Goal: Task Accomplishment & Management: Manage account settings

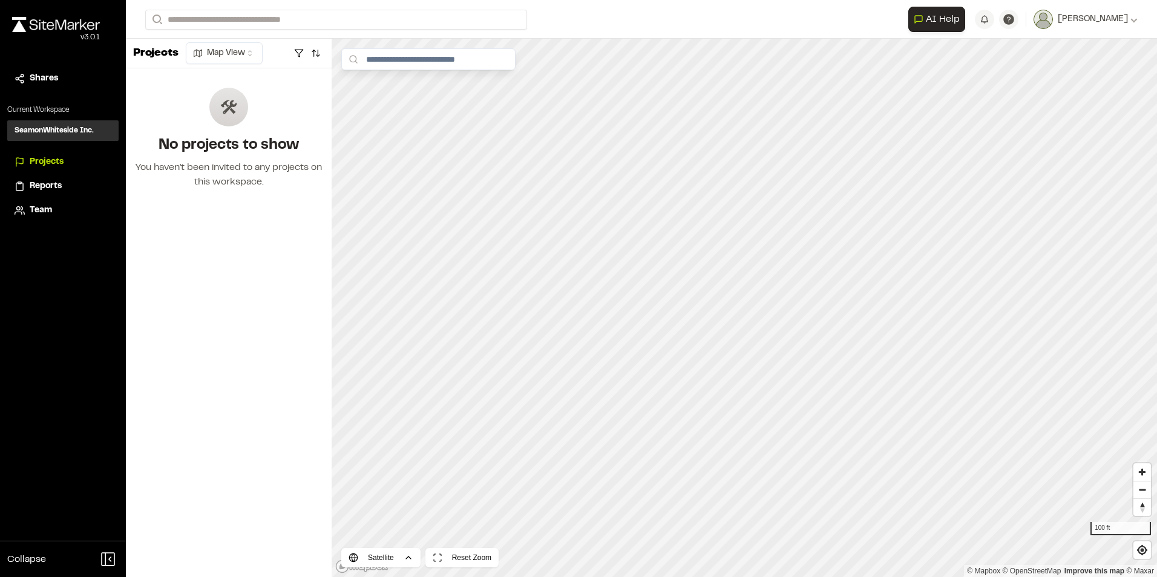
click at [71, 165] on div "Projects" at bounding box center [71, 162] width 82 height 13
click at [1115, 15] on span "[PERSON_NAME]" at bounding box center [1093, 19] width 70 height 13
click at [1127, 20] on span "[PERSON_NAME]" at bounding box center [1093, 19] width 70 height 13
click at [52, 30] on img at bounding box center [56, 24] width 88 height 15
click at [36, 212] on span "Team" at bounding box center [41, 210] width 22 height 13
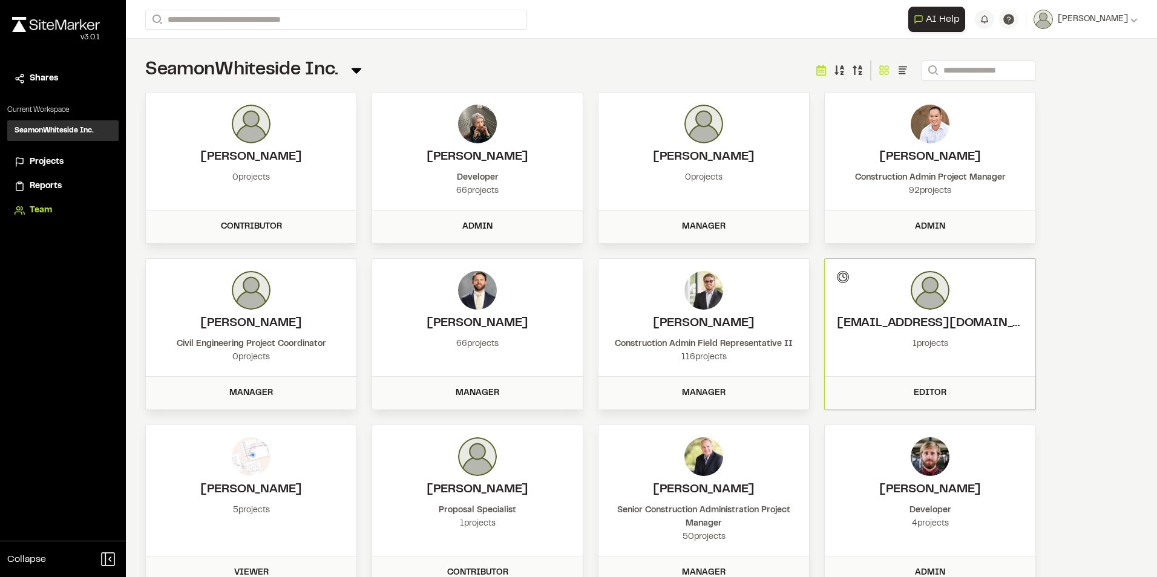
click at [52, 157] on span "Projects" at bounding box center [47, 162] width 34 height 13
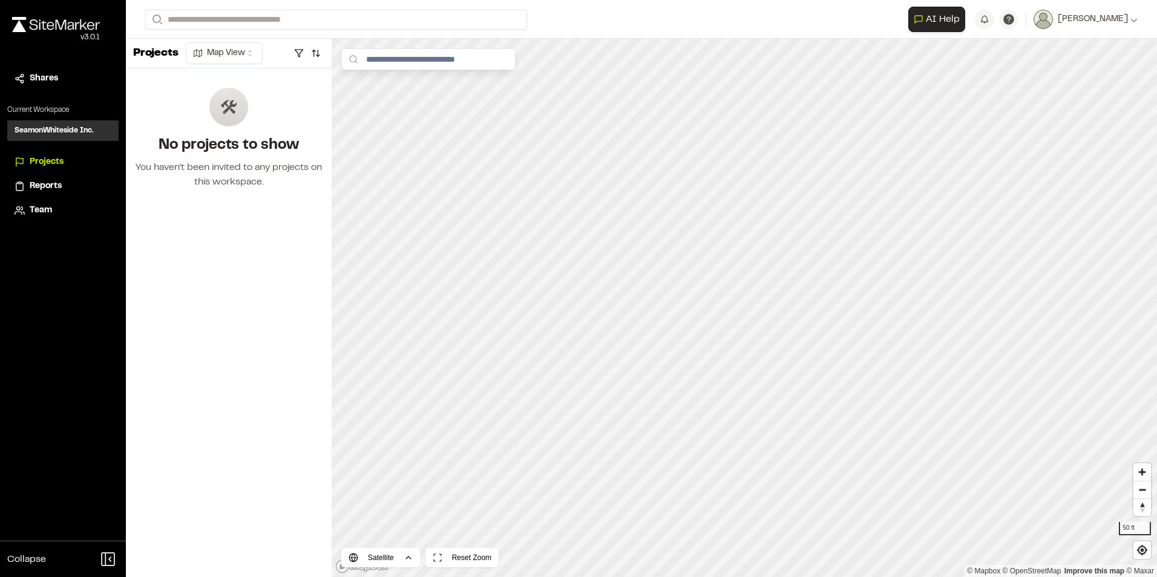
click at [565, 18] on form "Search" at bounding box center [526, 20] width 763 height 20
click at [64, 168] on span "Projects" at bounding box center [47, 162] width 34 height 13
click at [53, 212] on div "Team" at bounding box center [71, 210] width 82 height 13
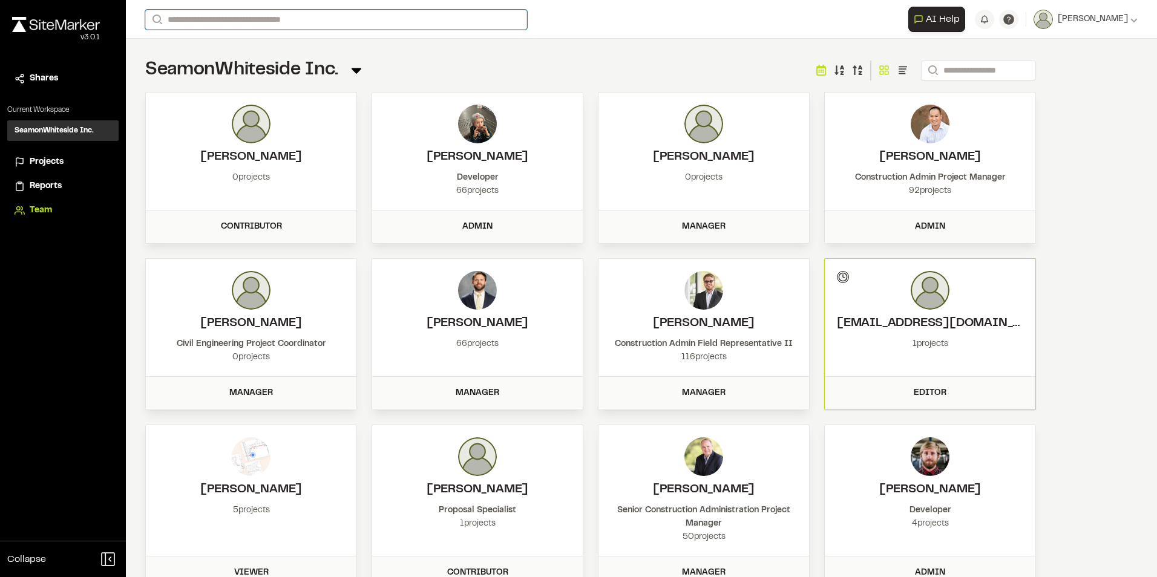
click at [290, 24] on input "Search" at bounding box center [336, 20] width 382 height 20
type input "****"
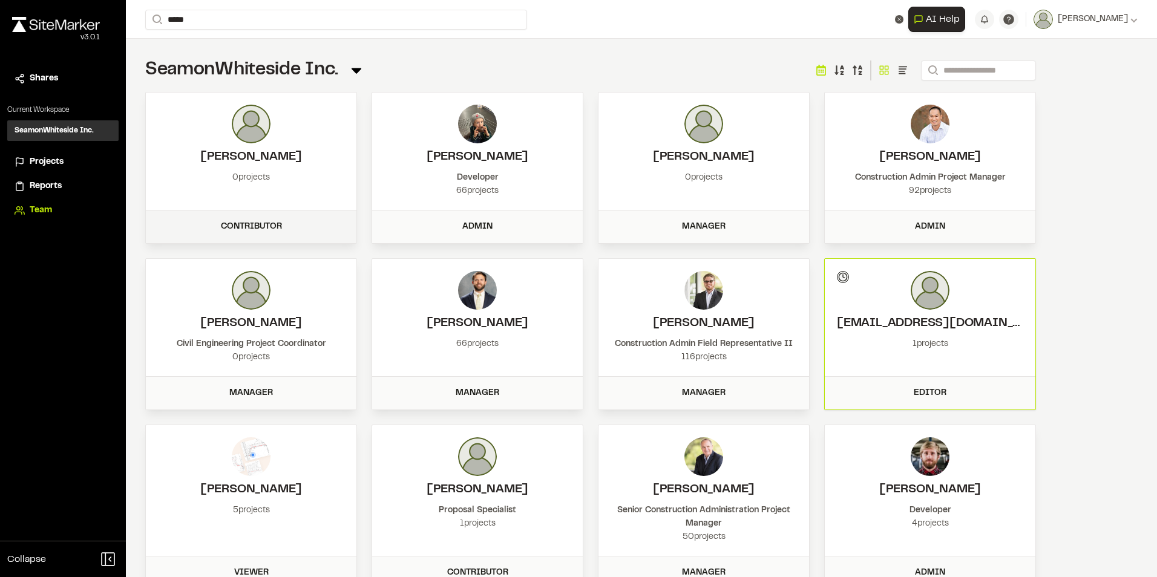
drag, startPoint x: 227, startPoint y: 224, endPoint x: 286, endPoint y: 232, distance: 59.2
click at [286, 232] on div "Contributor" at bounding box center [251, 226] width 196 height 13
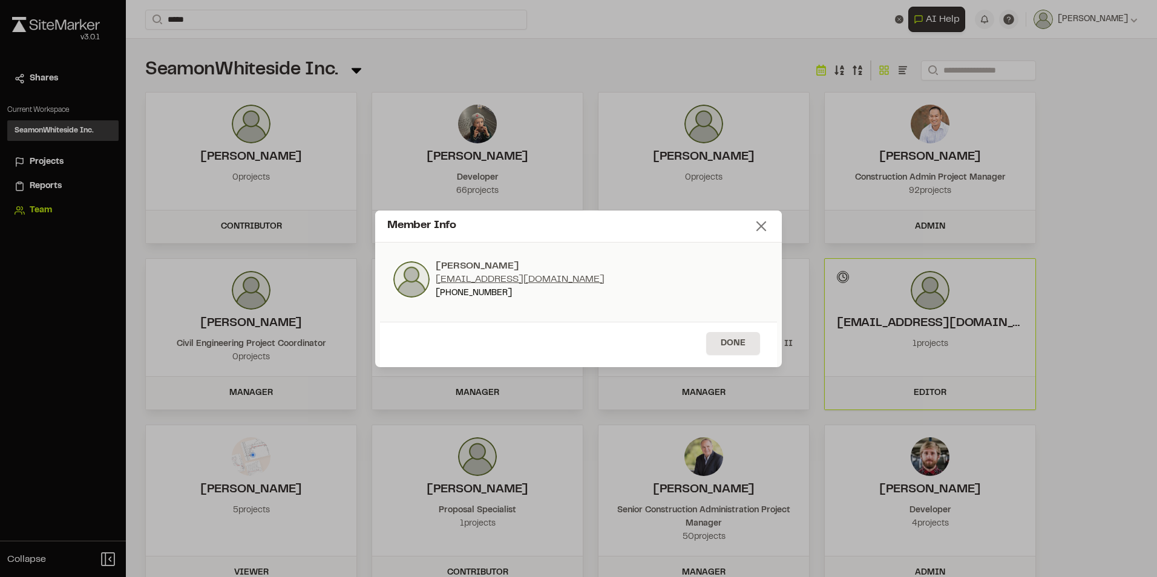
click at [765, 224] on icon at bounding box center [761, 226] width 17 height 17
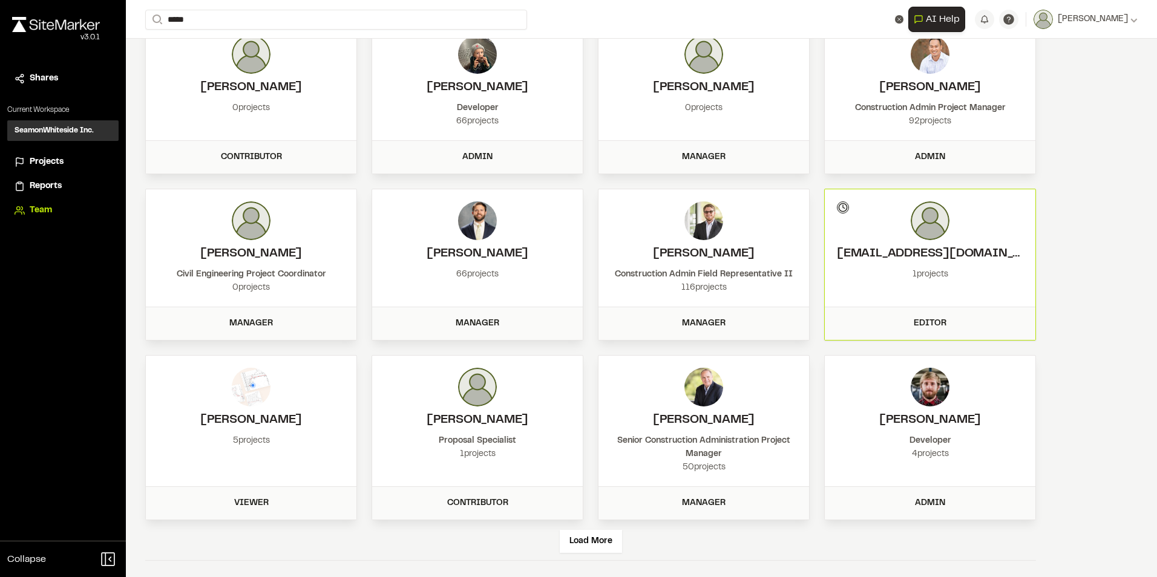
scroll to position [73, 0]
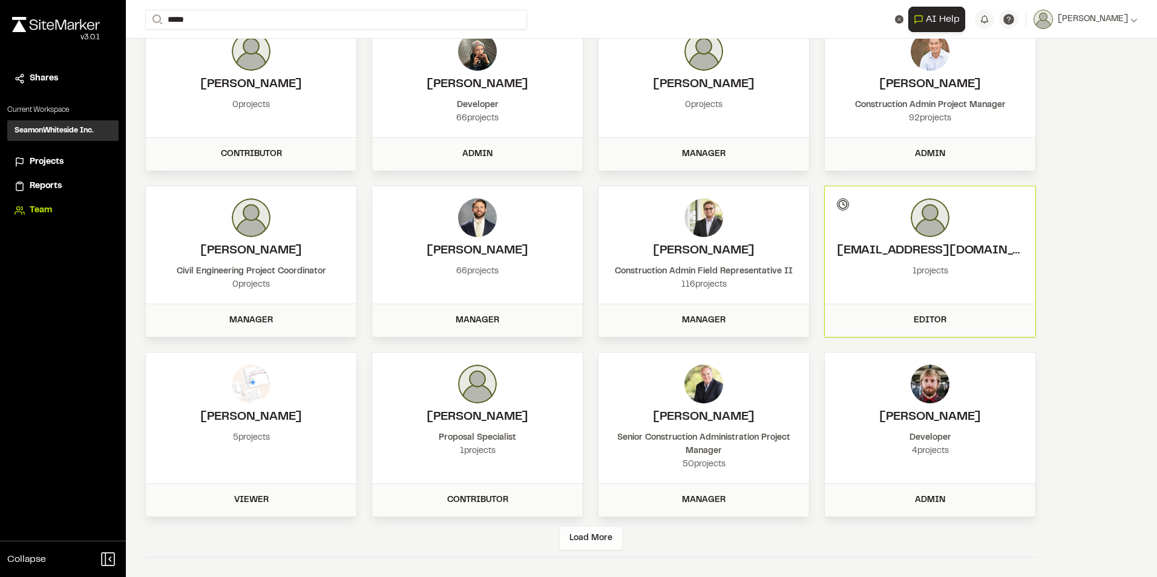
click at [610, 536] on div "Load More" at bounding box center [591, 538] width 62 height 23
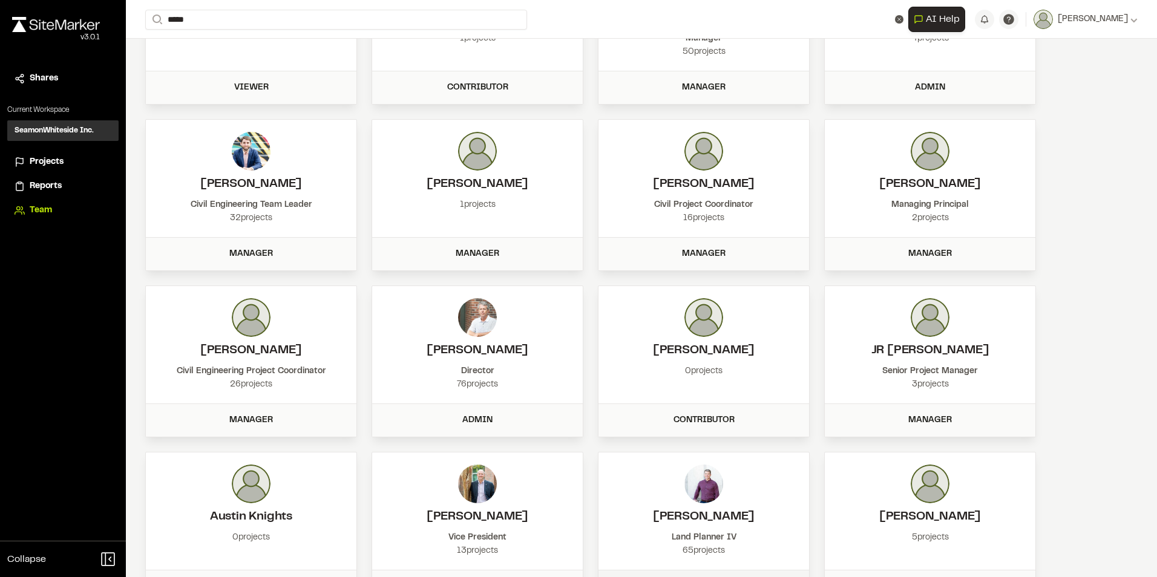
scroll to position [572, 0]
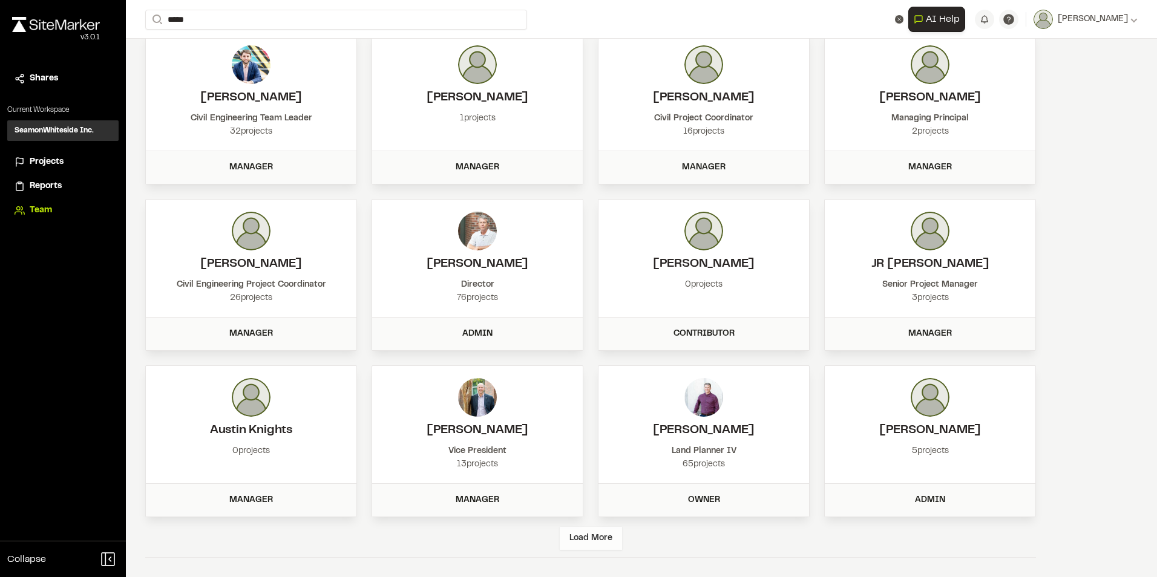
click at [613, 533] on div "Load More" at bounding box center [591, 538] width 62 height 23
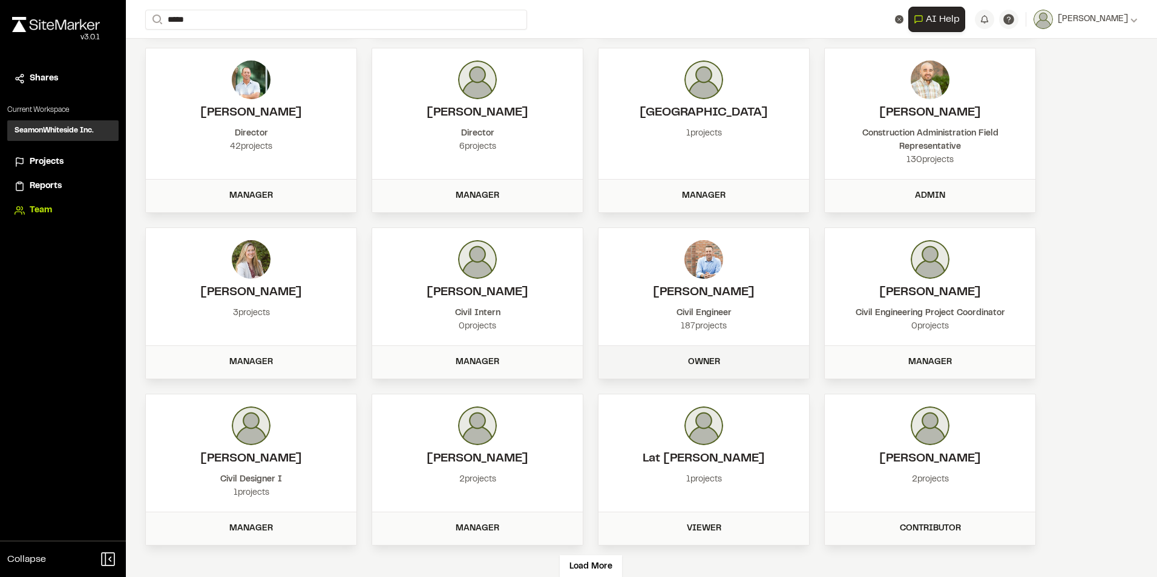
scroll to position [1084, 0]
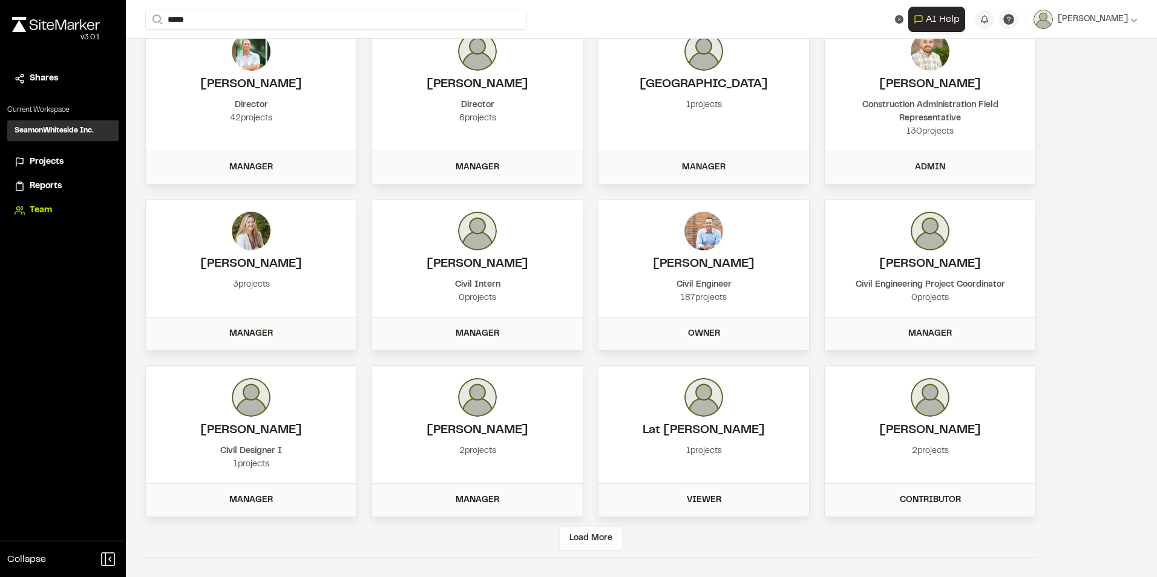
click at [604, 542] on div "Load More" at bounding box center [591, 538] width 62 height 23
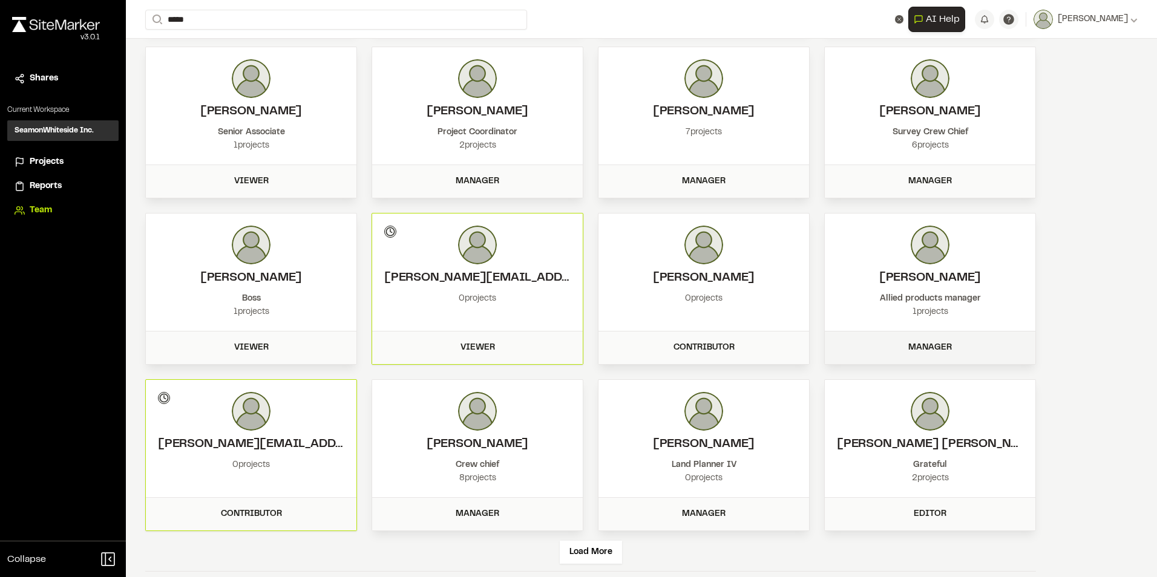
scroll to position [1584, 0]
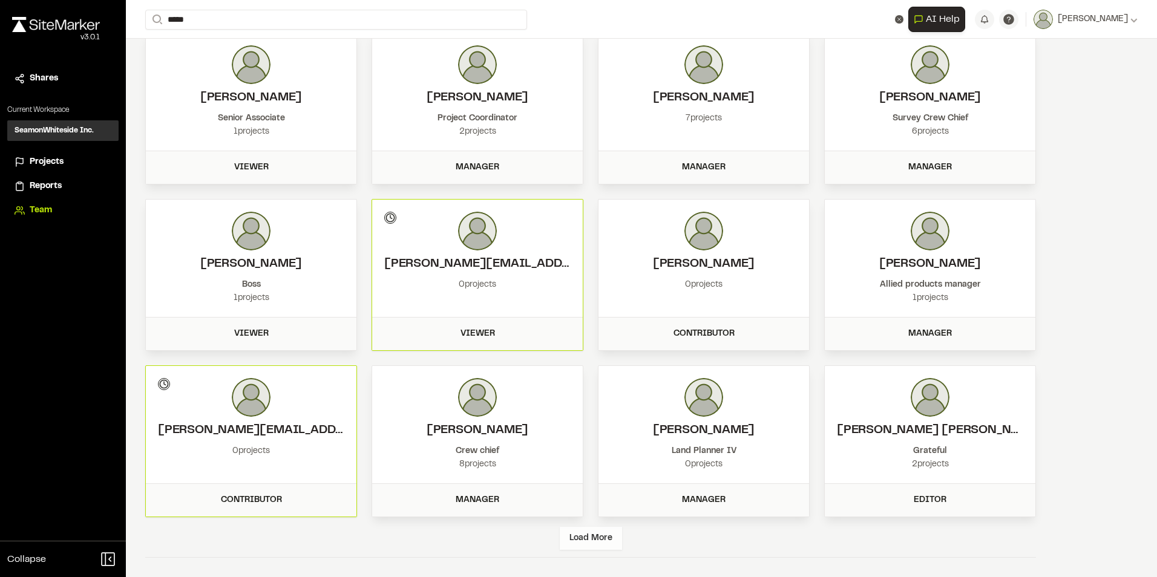
click at [571, 542] on div "Load More" at bounding box center [591, 538] width 62 height 23
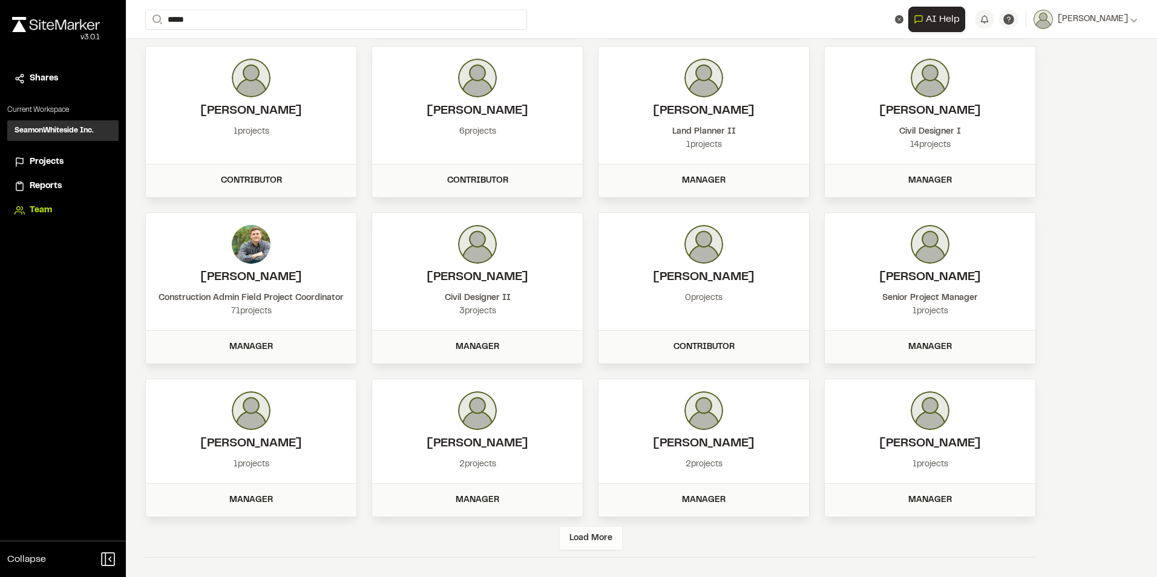
click at [608, 539] on div "Load More" at bounding box center [591, 538] width 62 height 23
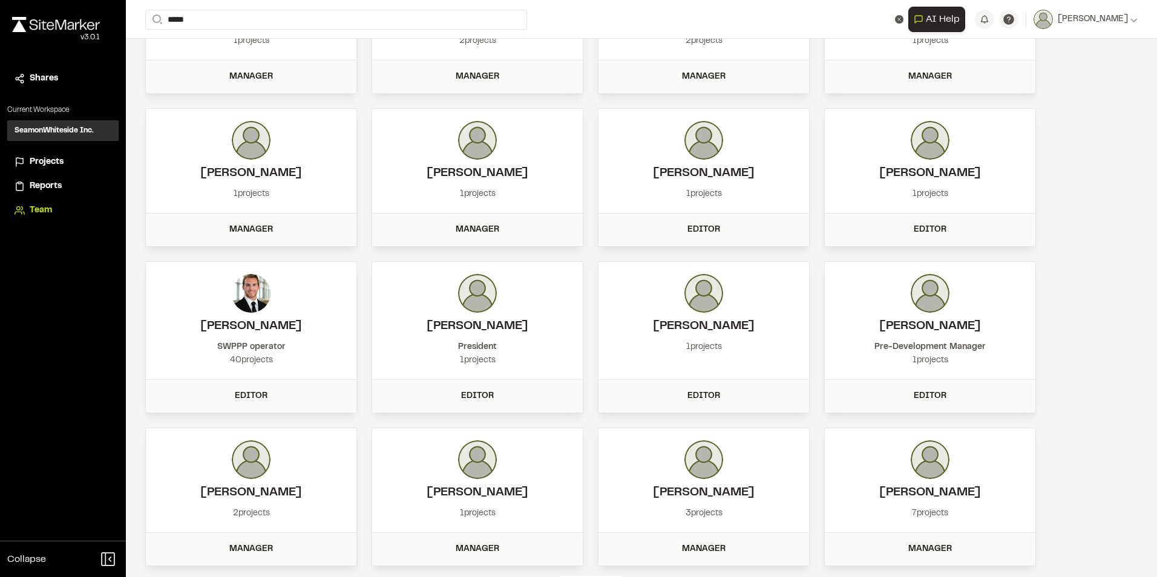
scroll to position [2542, 0]
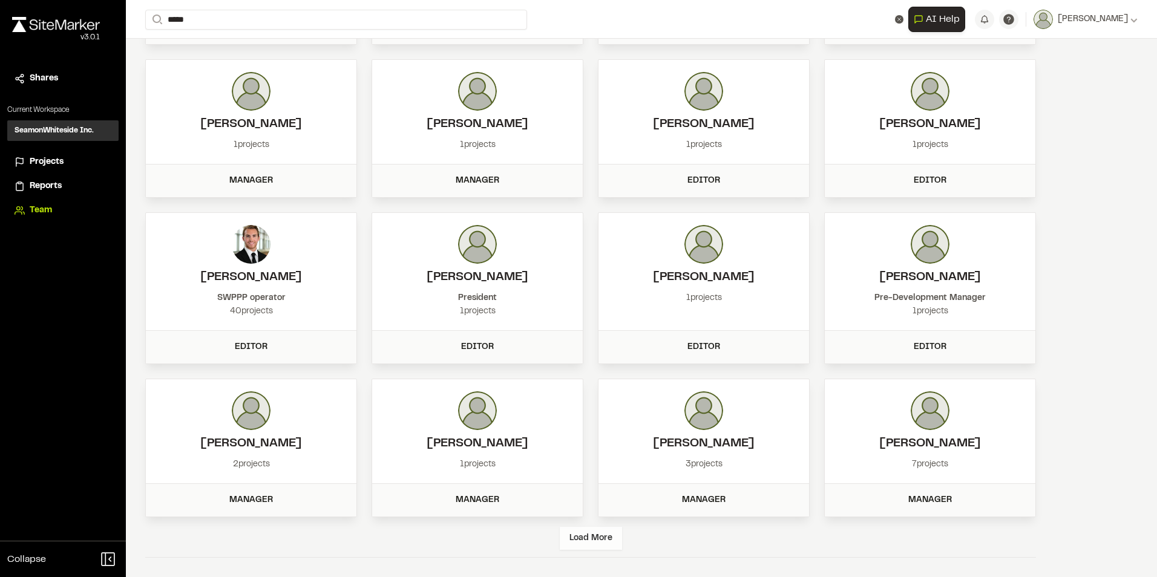
click at [607, 532] on div "Load More" at bounding box center [591, 538] width 62 height 23
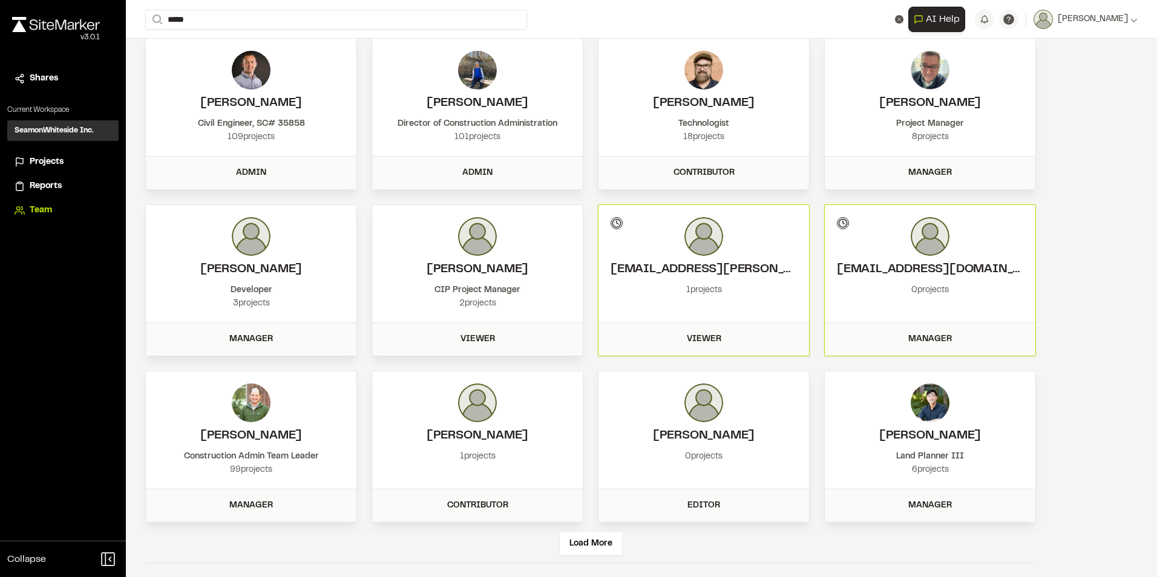
scroll to position [3041, 0]
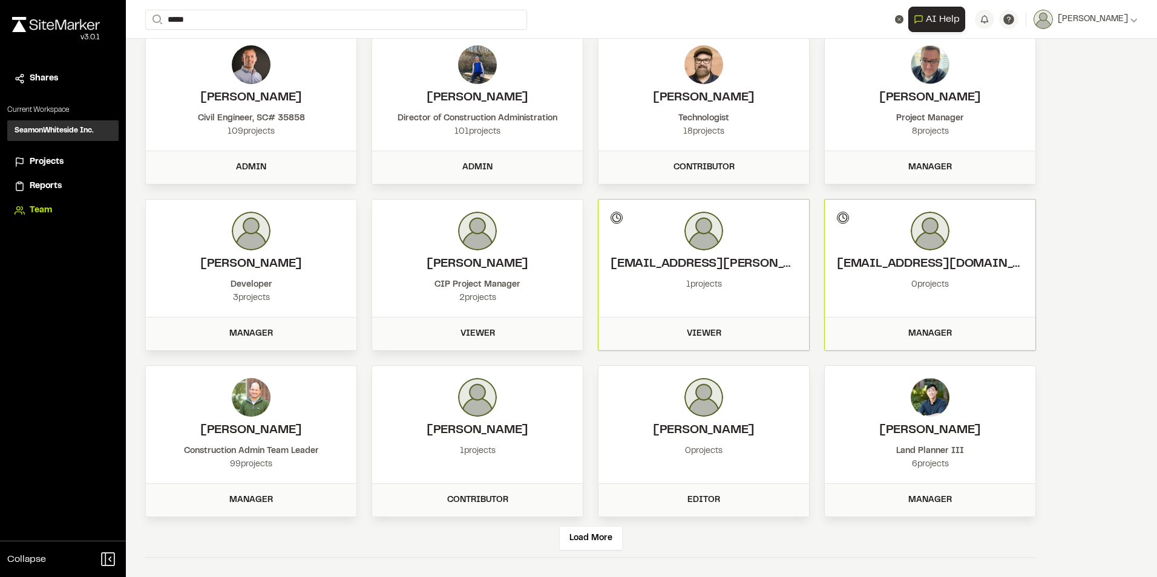
click at [614, 550] on div "Load More" at bounding box center [590, 537] width 891 height 41
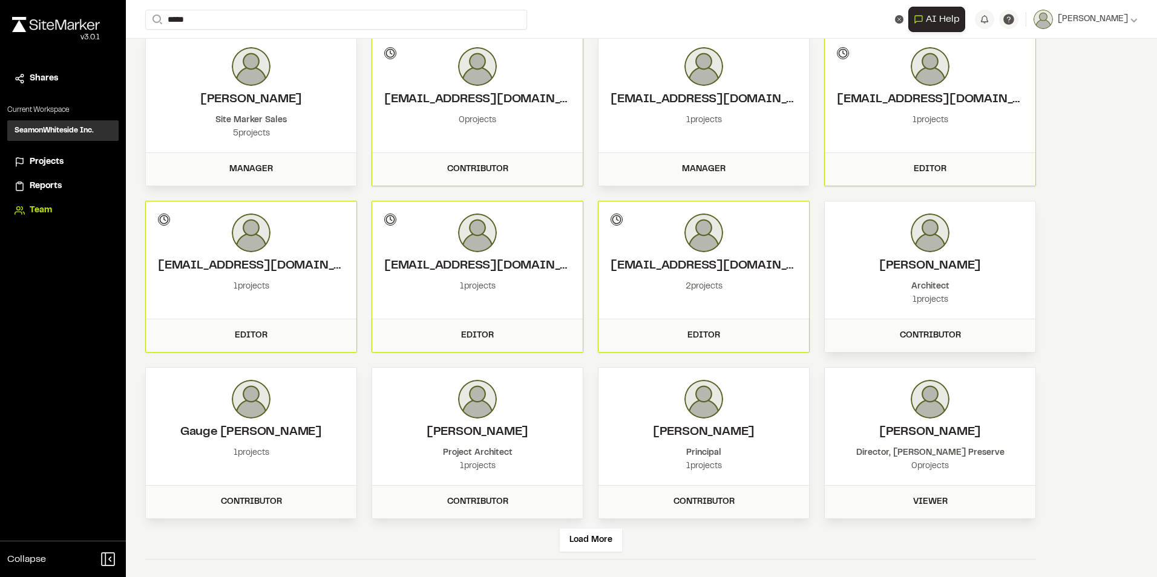
scroll to position [3541, 0]
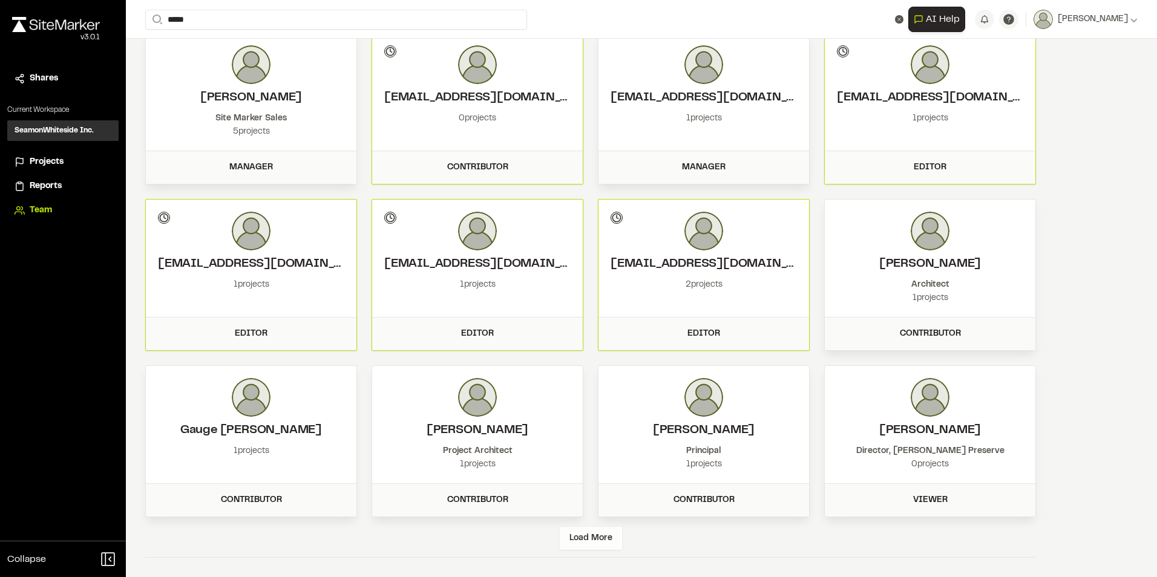
click at [597, 533] on div "Load More" at bounding box center [591, 538] width 62 height 23
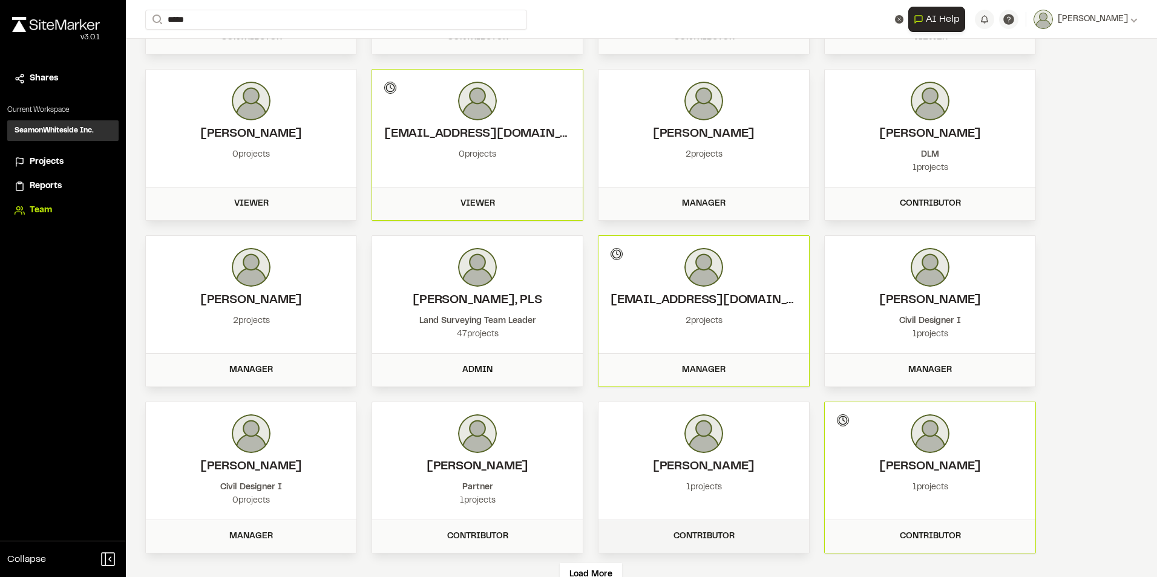
scroll to position [4040, 0]
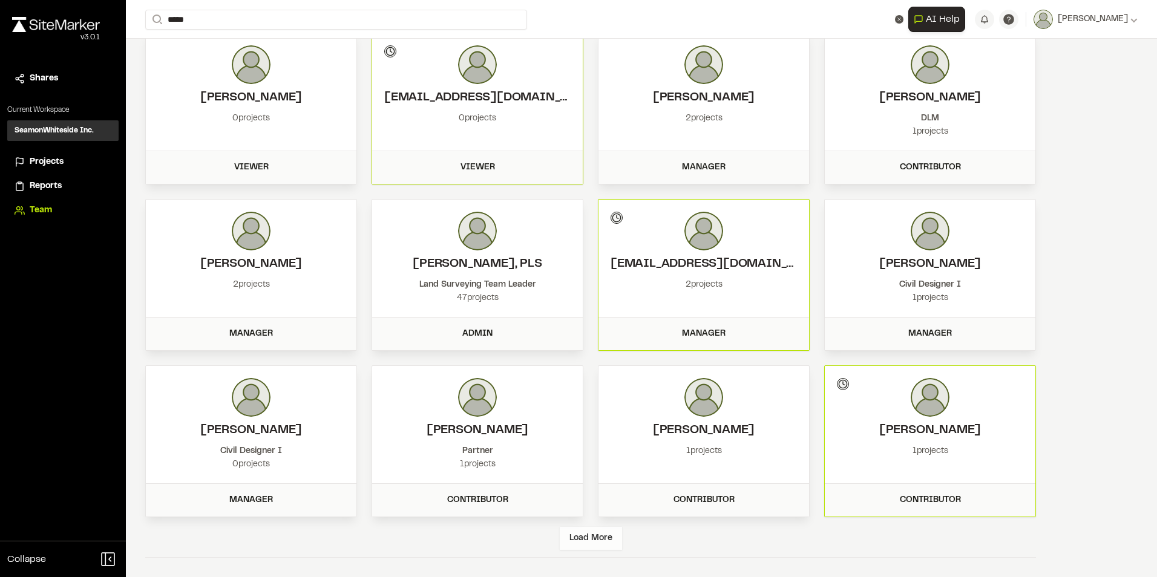
click at [608, 536] on div "Load More" at bounding box center [591, 538] width 62 height 23
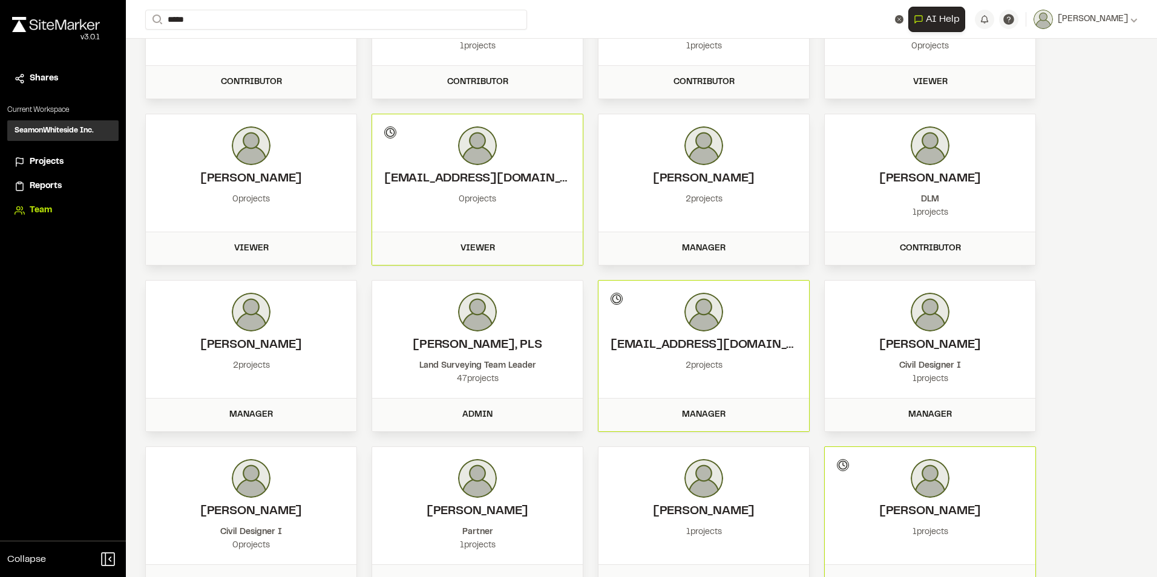
scroll to position [4539, 0]
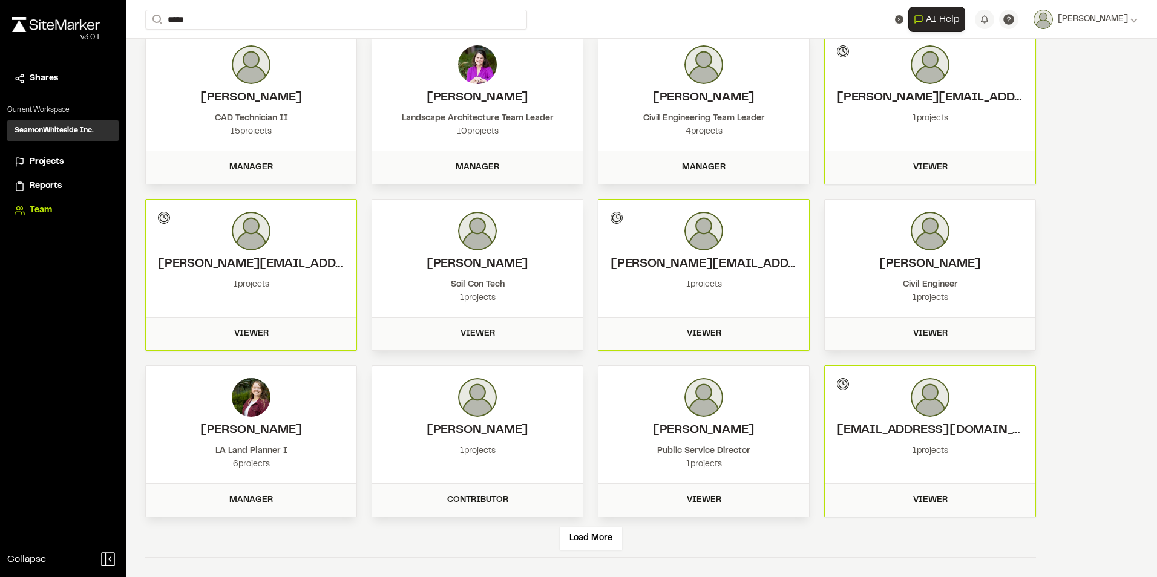
drag, startPoint x: 1067, startPoint y: 390, endPoint x: 1069, endPoint y: 573, distance: 182.8
click at [1092, 24] on span "[PERSON_NAME]" at bounding box center [1093, 19] width 70 height 13
click at [1059, 98] on link "Sign Out" at bounding box center [1084, 101] width 105 height 18
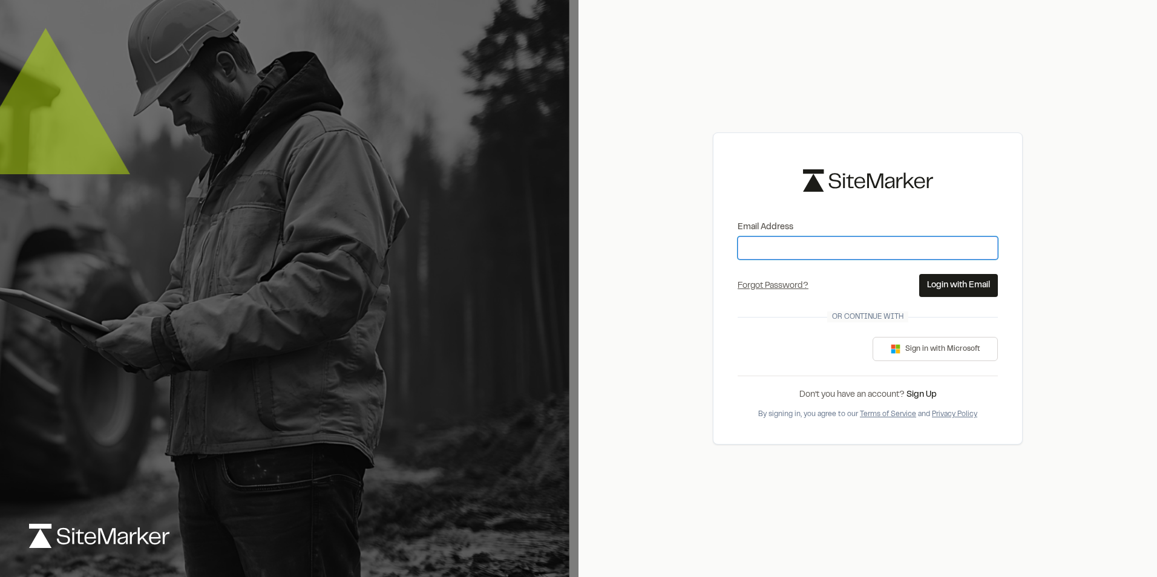
click at [834, 249] on input "Email Address" at bounding box center [868, 248] width 260 height 23
type input "**********"
drag, startPoint x: 937, startPoint y: 278, endPoint x: 968, endPoint y: 159, distance: 123.1
click at [968, 159] on div "**********" at bounding box center [868, 289] width 310 height 312
click at [975, 293] on button "Login with Email" at bounding box center [958, 285] width 79 height 23
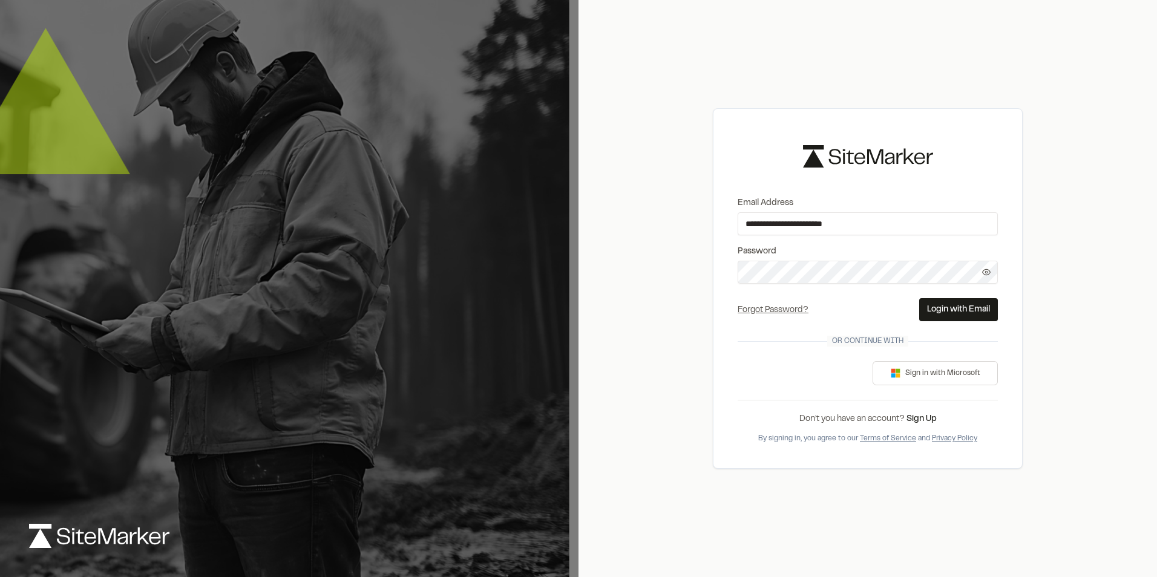
click at [1044, 274] on div "**********" at bounding box center [867, 288] width 578 height 577
click at [970, 313] on button "Login with Email" at bounding box center [958, 309] width 79 height 23
